Goal: Obtain resource: Obtain resource

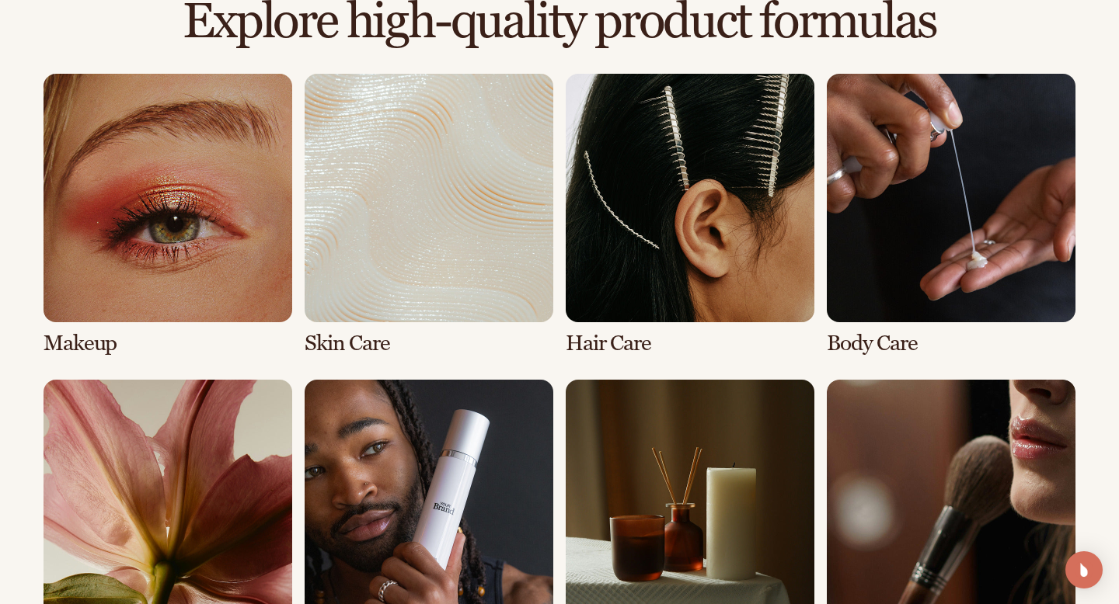
scroll to position [1137, 0]
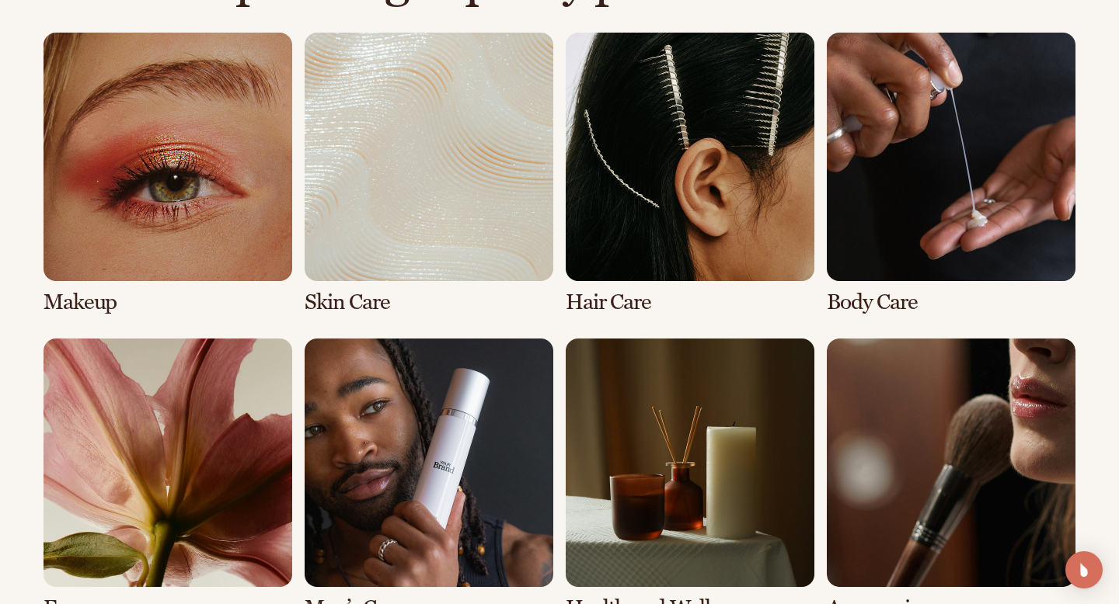
click at [357, 306] on link "2 / 8" at bounding box center [429, 174] width 249 height 282
click at [380, 254] on link "2 / 8" at bounding box center [429, 174] width 249 height 282
click at [360, 299] on link "2 / 8" at bounding box center [429, 174] width 249 height 282
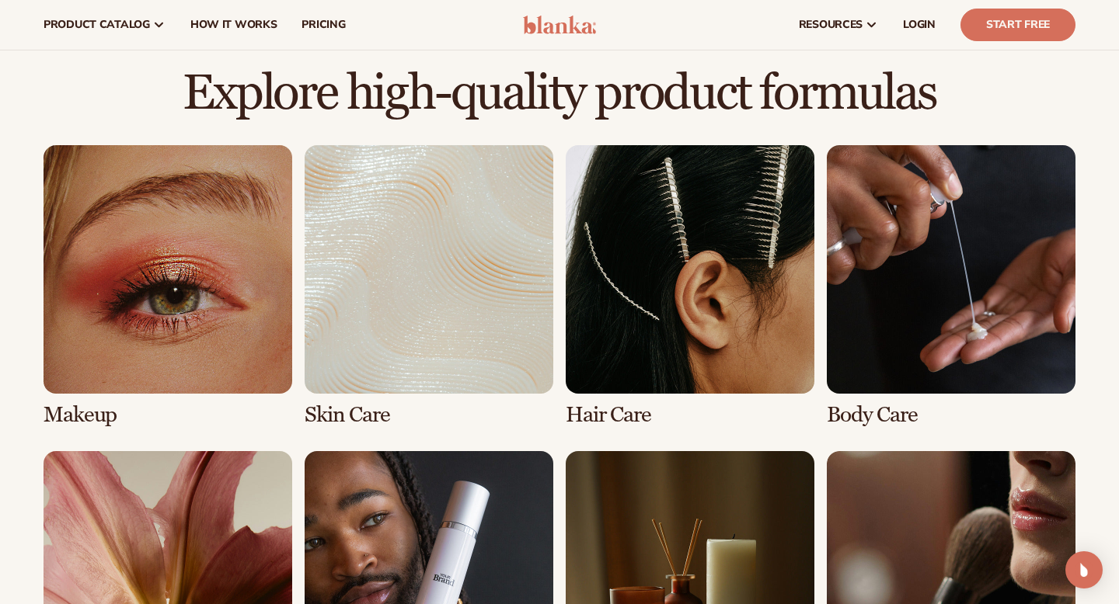
scroll to position [1020, 0]
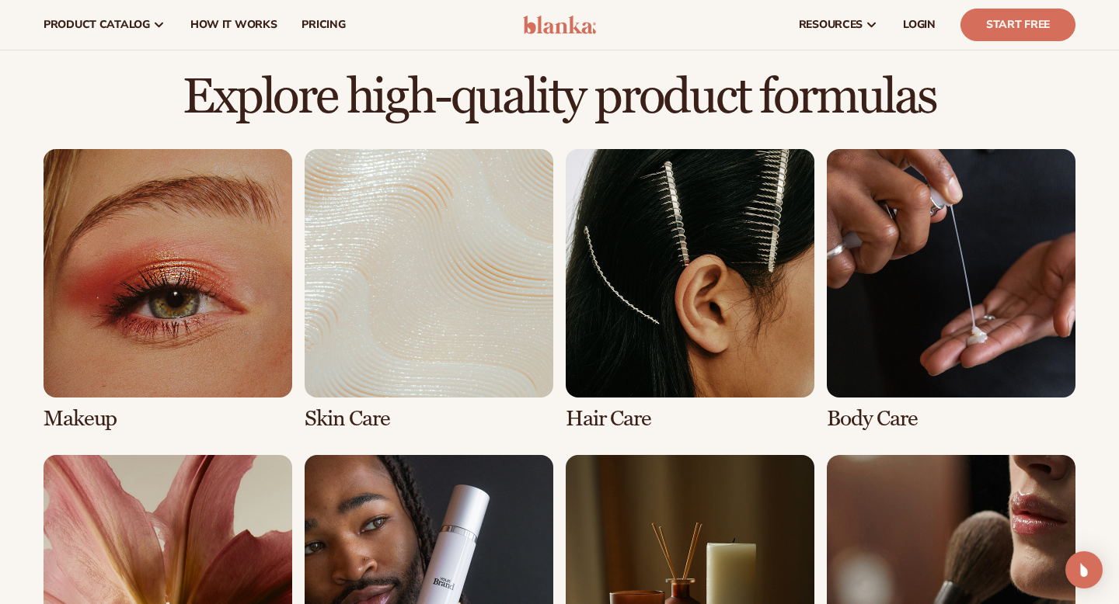
click at [637, 298] on link "3 / 8" at bounding box center [690, 290] width 249 height 282
click at [188, 319] on link "1 / 8" at bounding box center [168, 290] width 249 height 282
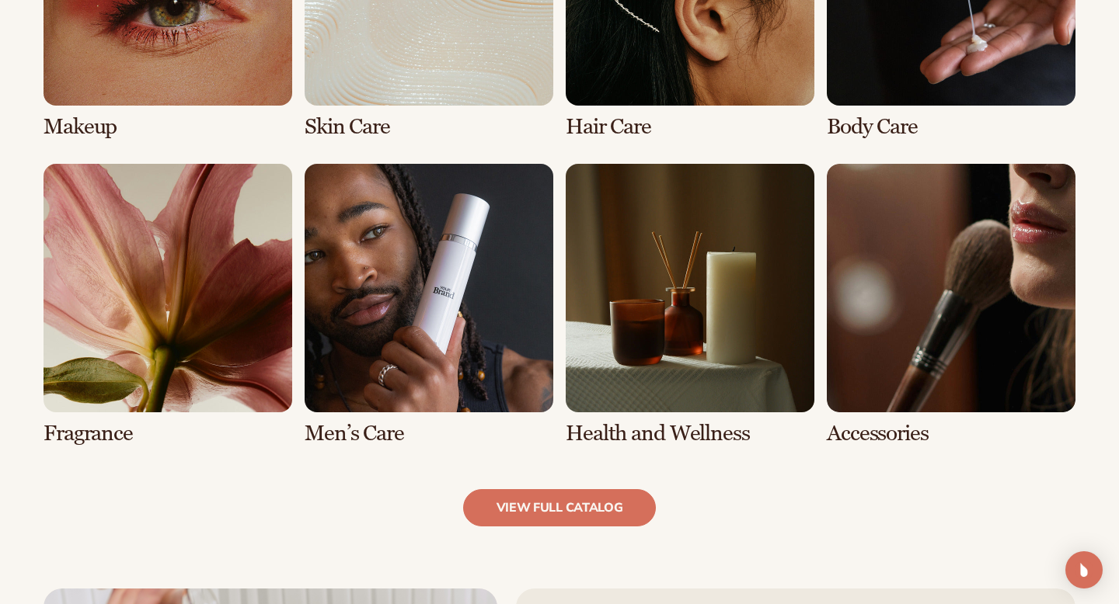
scroll to position [1337, 0]
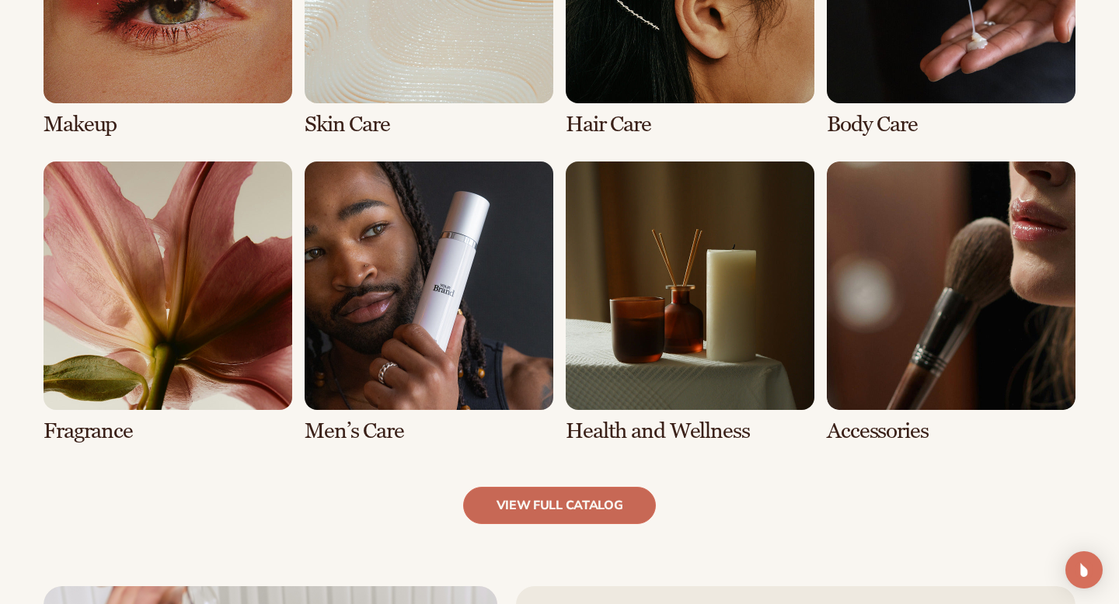
click at [542, 510] on link "view full catalog" at bounding box center [559, 505] width 193 height 37
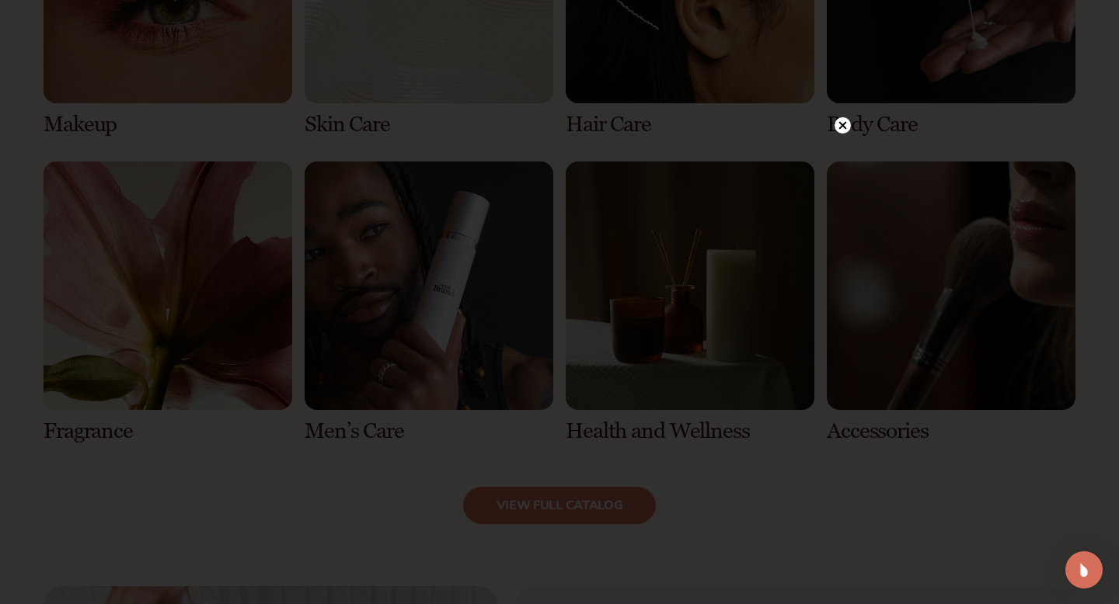
click at [841, 122] on circle at bounding box center [842, 125] width 16 height 16
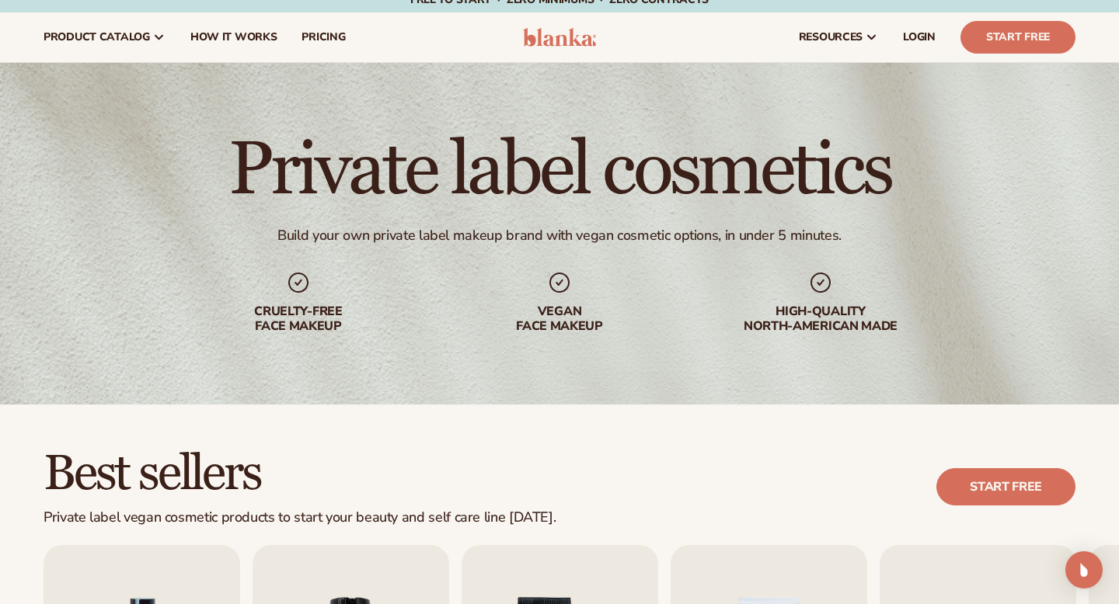
scroll to position [0, 0]
